Goal: Obtain resource: Download file/media

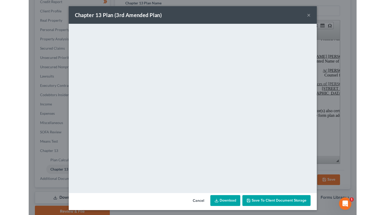
scroll to position [1444, 0]
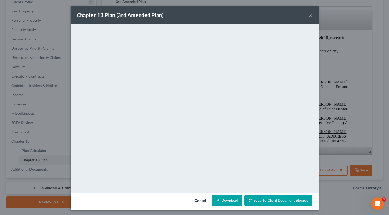
click at [227, 201] on link "Download" at bounding box center [227, 200] width 30 height 11
click at [309, 14] on button "×" at bounding box center [311, 15] width 4 height 6
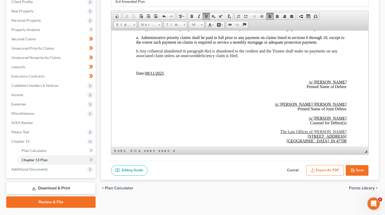
click at [328, 167] on button "Save" at bounding box center [357, 170] width 23 height 11
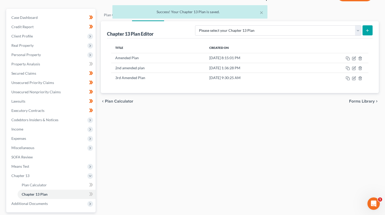
scroll to position [0, 0]
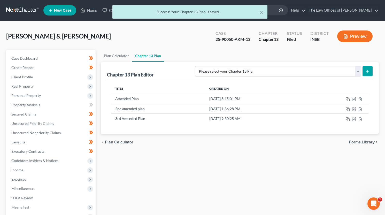
click at [16, 12] on div "× Success! Your Chapter 13 Plan is saved." at bounding box center [189, 13] width 385 height 16
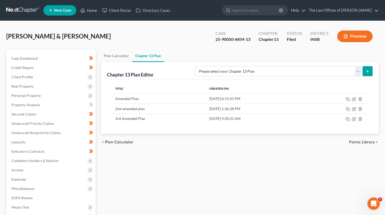
click at [19, 11] on link at bounding box center [22, 10] width 33 height 9
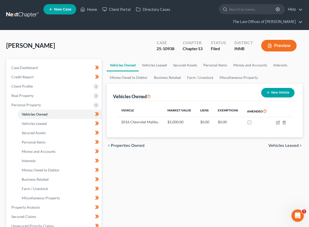
click at [23, 11] on link at bounding box center [22, 14] width 33 height 9
